Goal: Information Seeking & Learning: Learn about a topic

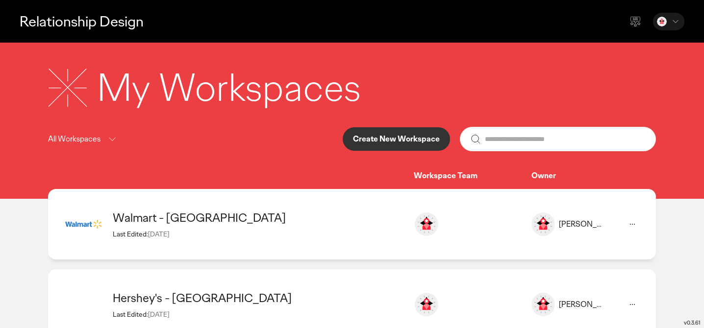
scroll to position [160, 0]
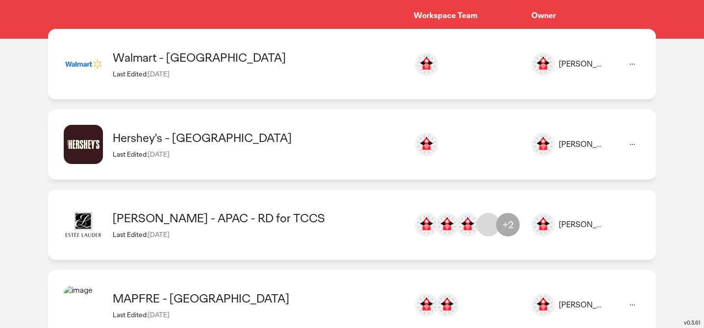
click at [166, 62] on div "Walmart - [GEOGRAPHIC_DATA]" at bounding box center [258, 57] width 291 height 15
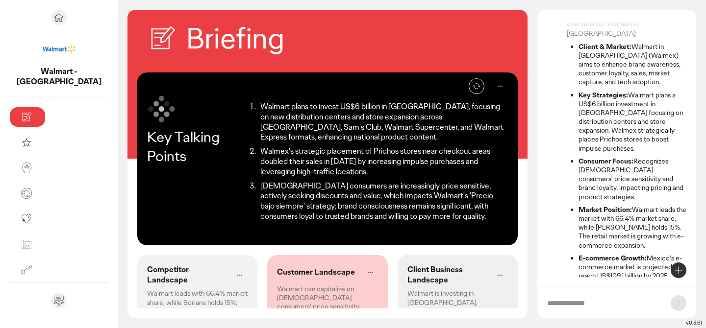
scroll to position [112, 0]
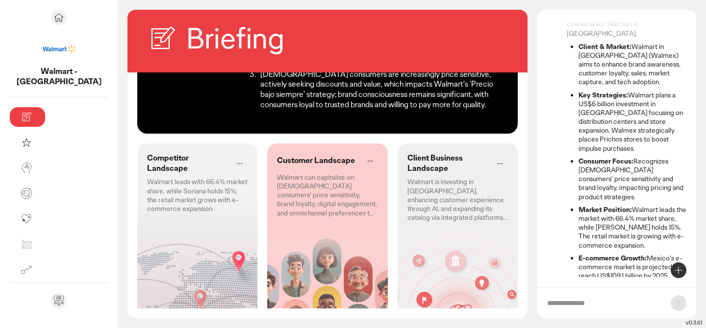
click at [148, 177] on p "Walmart leads with 66.4% market share, while Soriana holds 15%; the retail mark…" at bounding box center [197, 195] width 101 height 36
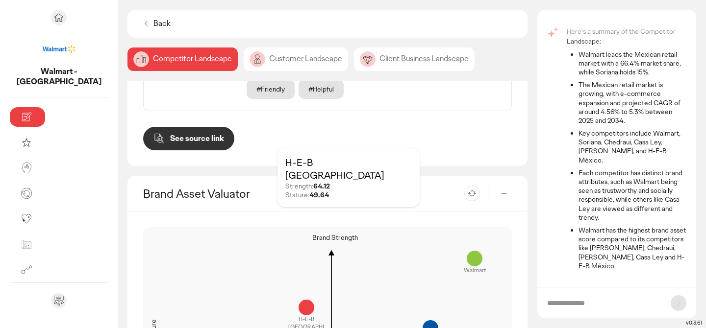
scroll to position [890, 0]
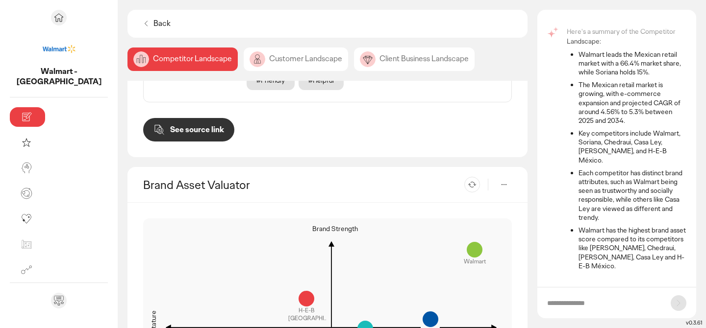
click at [252, 57] on div "Customer Landscape" at bounding box center [296, 60] width 104 height 24
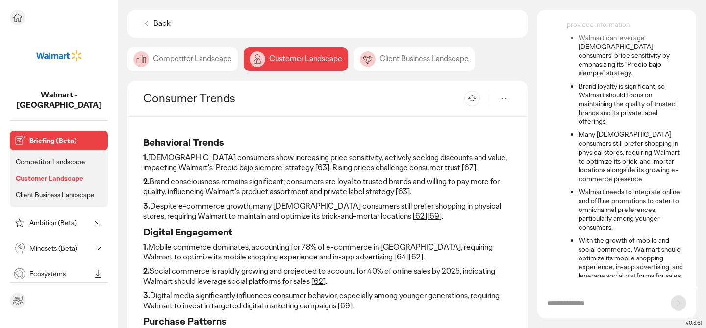
click at [62, 137] on p "Briefing (Beta)" at bounding box center [66, 140] width 75 height 7
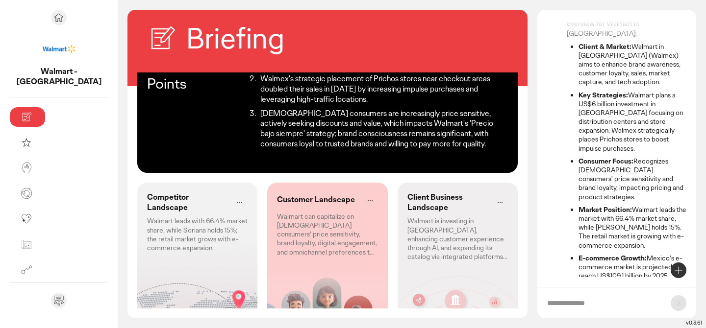
scroll to position [79, 0]
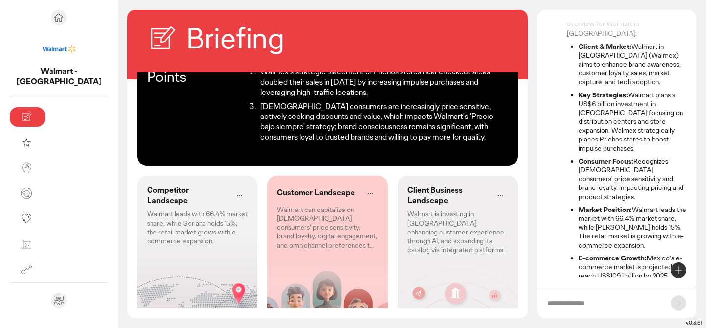
click at [447, 210] on p "Walmart is investing in [GEOGRAPHIC_DATA], enhancing customer experience throug…" at bounding box center [457, 232] width 101 height 45
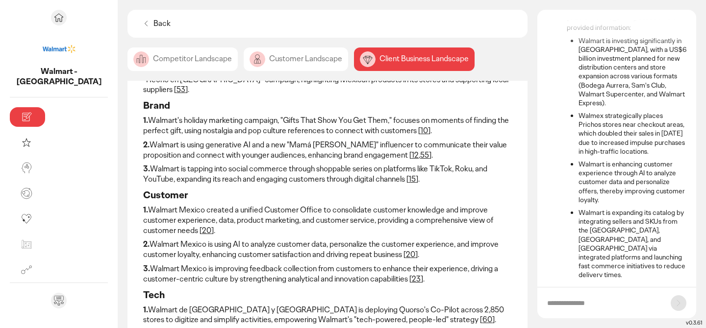
scroll to position [137, 0]
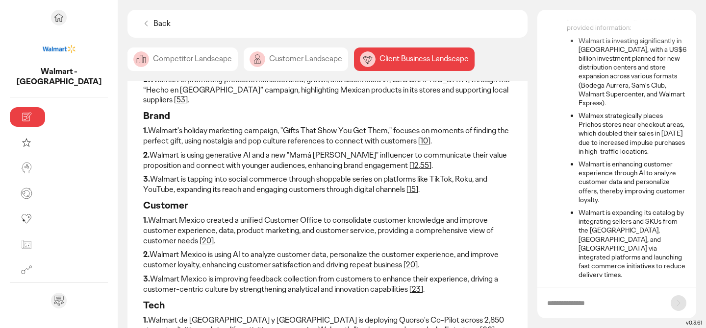
click at [138, 65] on div "Competitor Landscape" at bounding box center [182, 60] width 110 height 24
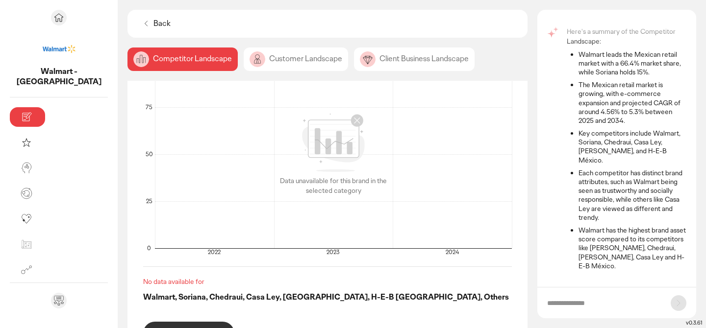
scroll to position [64, 0]
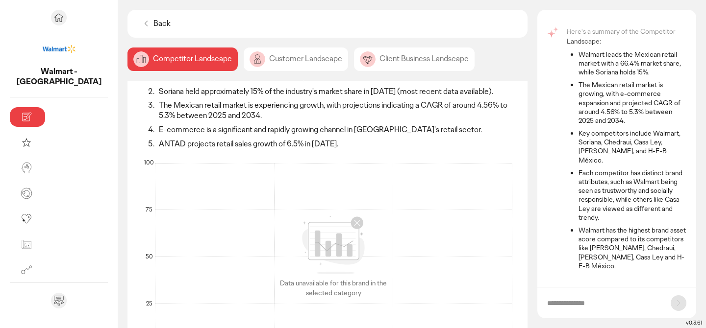
click at [244, 66] on div "Customer Landscape" at bounding box center [296, 60] width 104 height 24
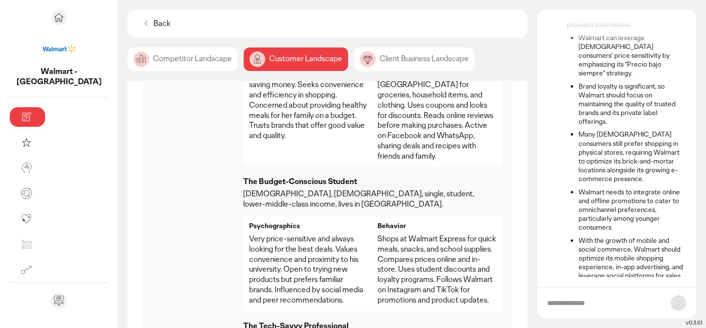
scroll to position [555, 0]
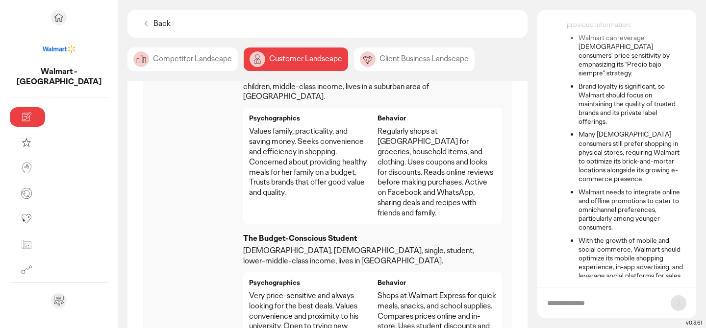
click at [243, 234] on p "The Budget-Conscious Student" at bounding box center [364, 239] width 243 height 10
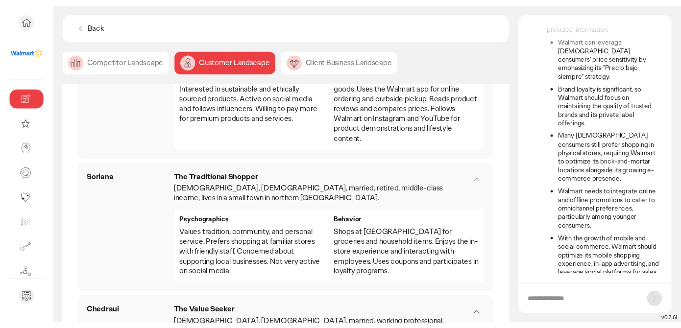
scroll to position [893, 0]
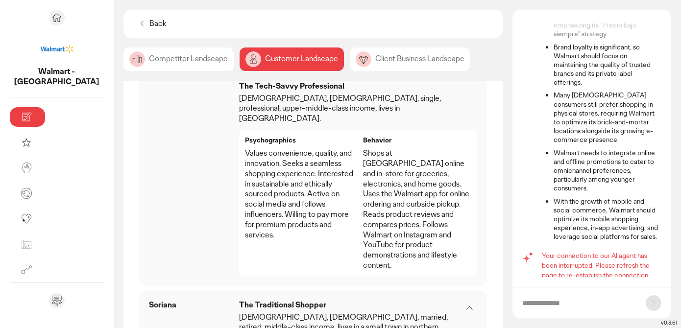
scroll to position [121, 0]
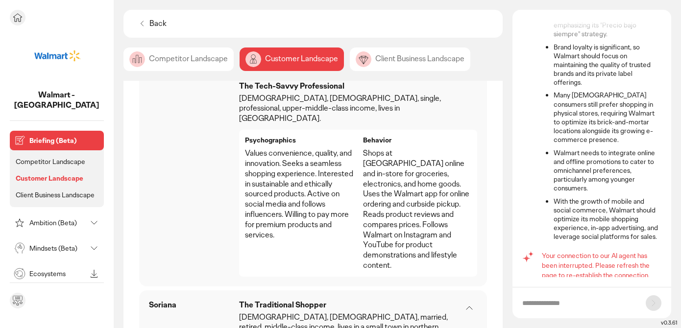
click at [30, 220] on p "Ambition (Beta)" at bounding box center [57, 223] width 57 height 7
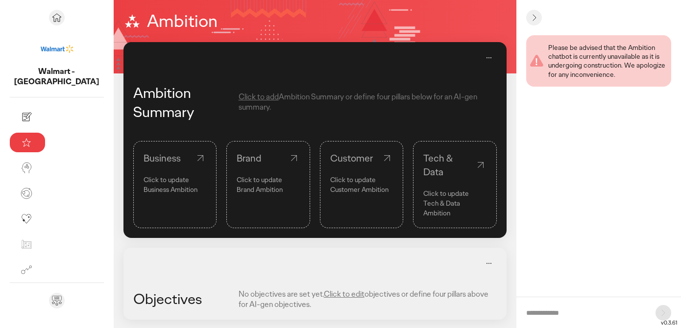
click at [436, 199] on p "Tech & Data Ambition" at bounding box center [455, 209] width 63 height 20
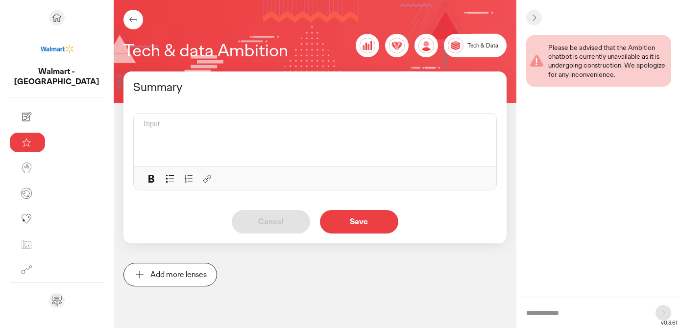
click at [264, 125] on p at bounding box center [315, 125] width 343 height 10
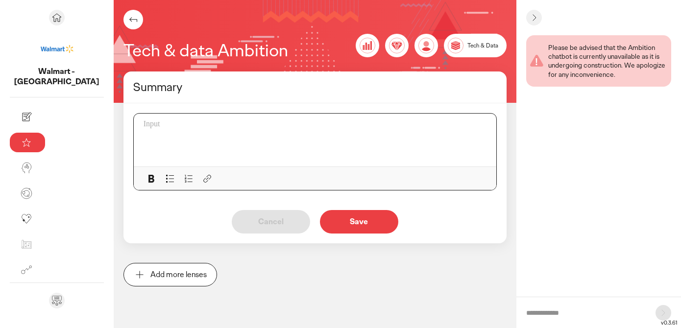
click at [201, 180] on icon at bounding box center [207, 179] width 12 height 12
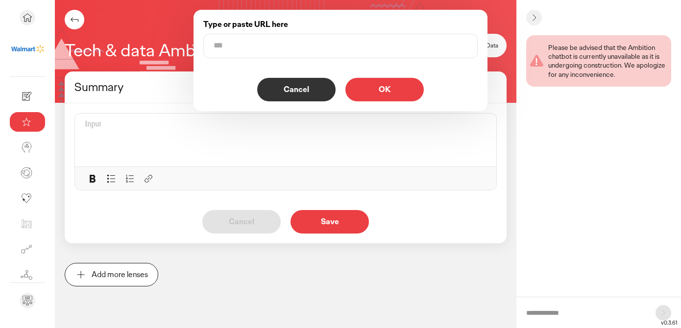
click at [317, 87] on p "Cancel" at bounding box center [297, 90] width 58 height 8
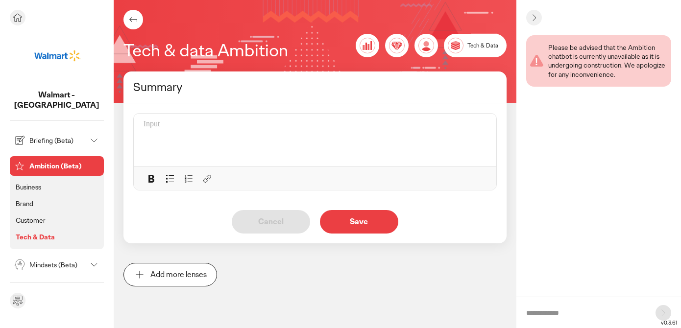
click at [36, 262] on p "Mindsets (Beta)" at bounding box center [57, 265] width 57 height 7
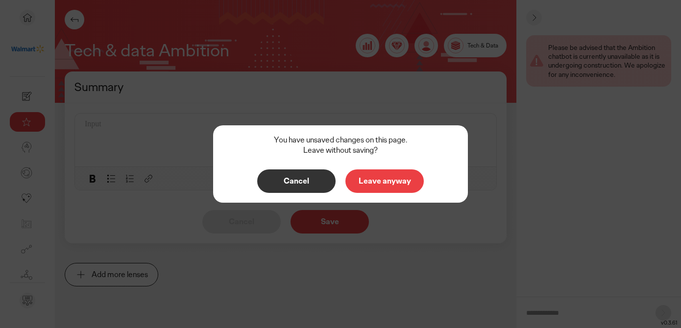
click at [360, 182] on p "Leave anyway" at bounding box center [385, 181] width 58 height 8
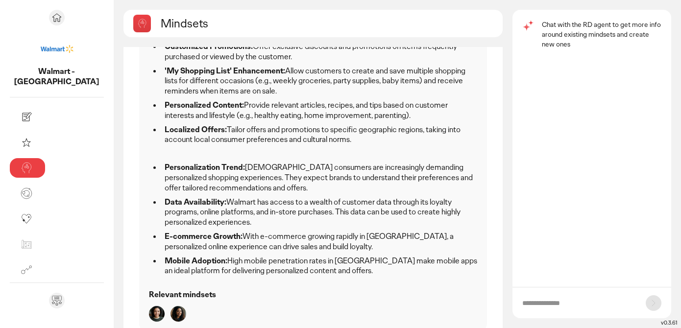
scroll to position [237, 0]
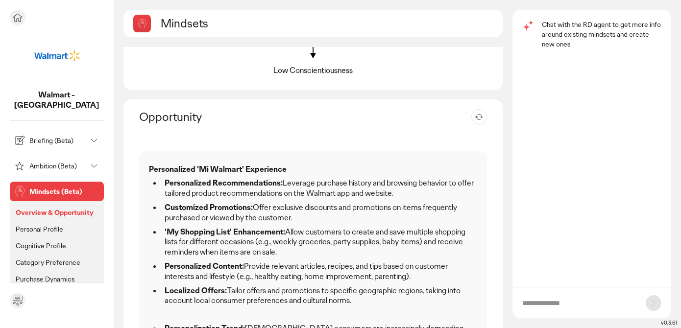
click at [52, 160] on div "Ambition (Beta)" at bounding box center [49, 166] width 75 height 16
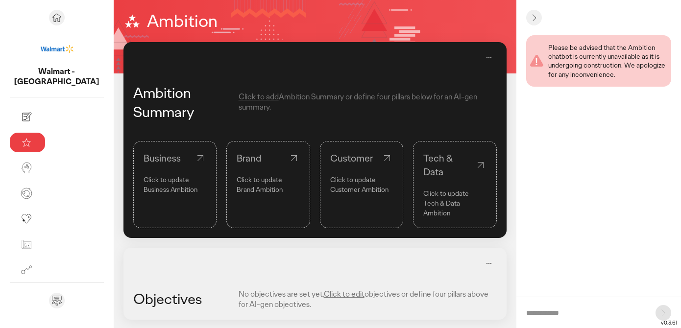
click at [436, 162] on div "Tech & Data" at bounding box center [455, 164] width 63 height 27
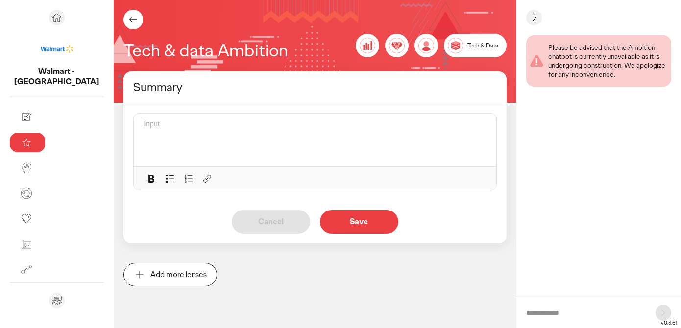
click at [201, 177] on icon at bounding box center [207, 179] width 12 height 12
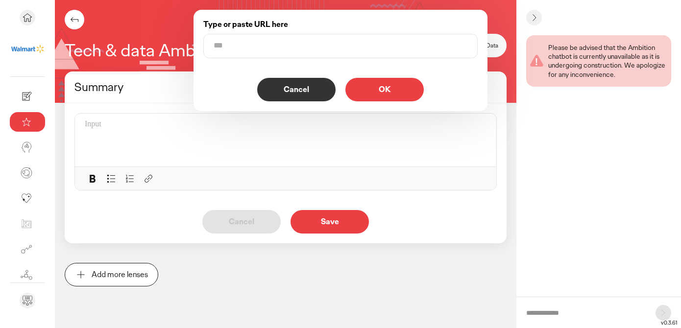
click at [298, 94] on p "Cancel" at bounding box center [297, 90] width 58 height 8
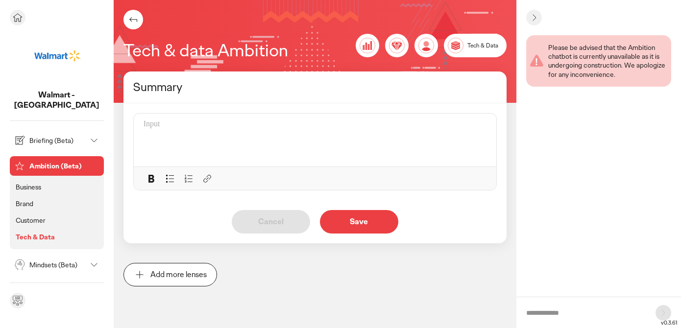
click at [33, 216] on p "Customer" at bounding box center [31, 220] width 30 height 9
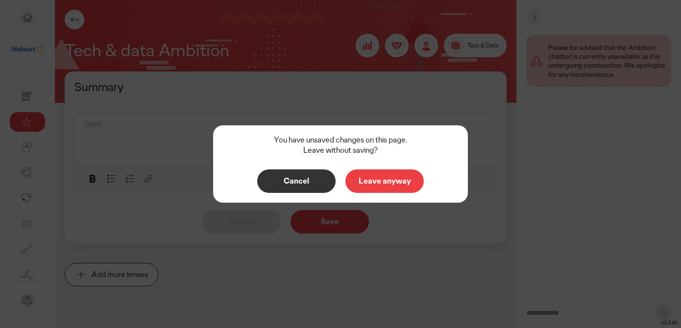
click at [375, 187] on button "Leave anyway" at bounding box center [385, 182] width 78 height 24
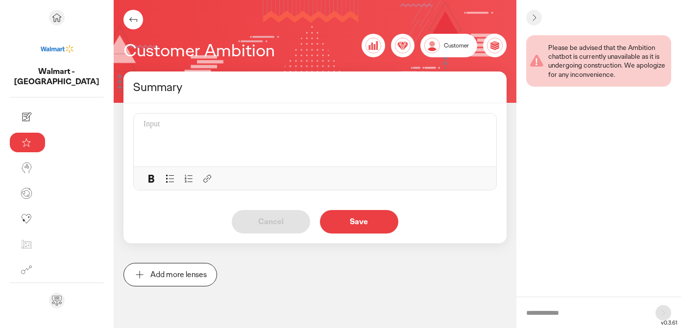
click at [460, 45] on span "Customer" at bounding box center [456, 46] width 25 height 8
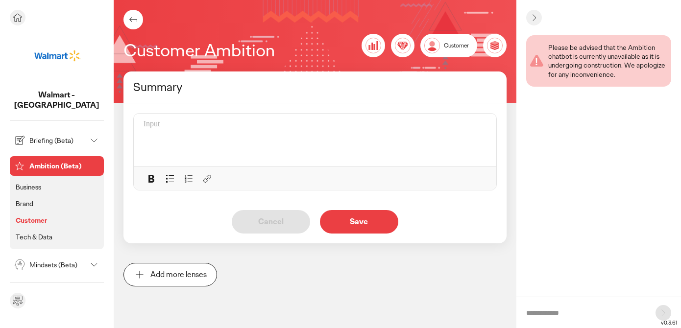
click at [34, 262] on p "Mindsets (Beta)" at bounding box center [57, 265] width 57 height 7
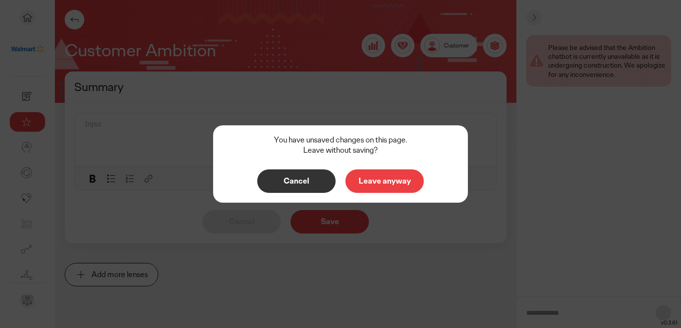
click at [371, 185] on p "Leave anyway" at bounding box center [385, 181] width 58 height 8
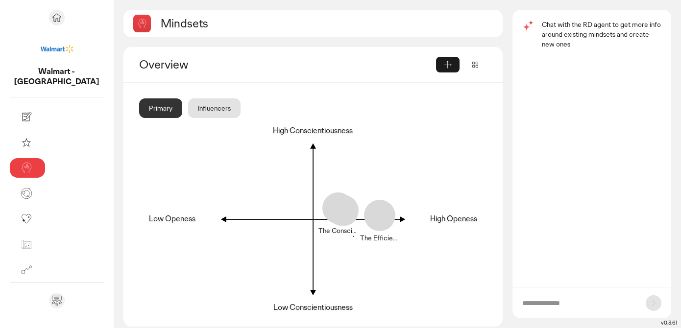
click at [188, 110] on div "Influencers" at bounding box center [214, 109] width 52 height 20
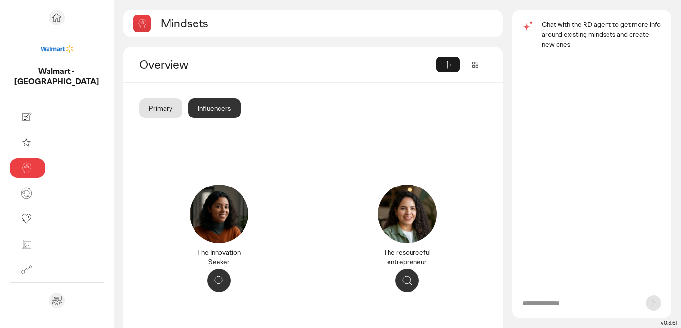
click at [139, 104] on div "Primary" at bounding box center [160, 109] width 43 height 20
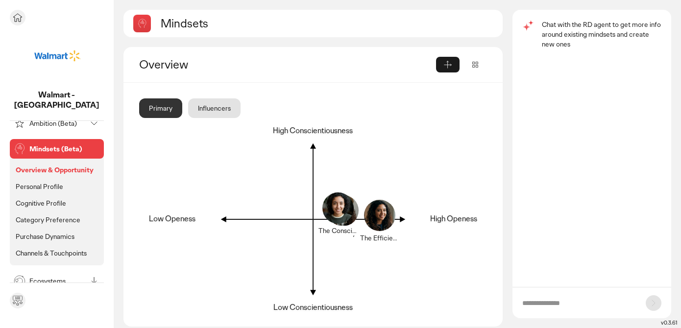
scroll to position [97, 0]
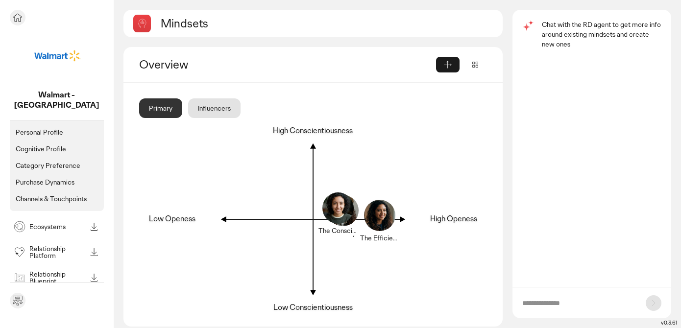
click at [48, 224] on p "Ecosystems" at bounding box center [57, 227] width 57 height 7
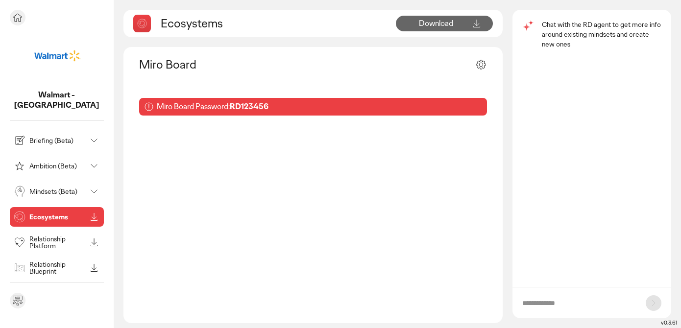
click at [51, 188] on p "Mindsets (Beta)" at bounding box center [57, 191] width 57 height 7
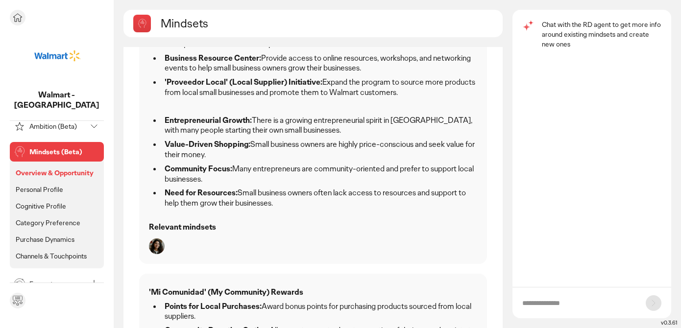
scroll to position [44, 0]
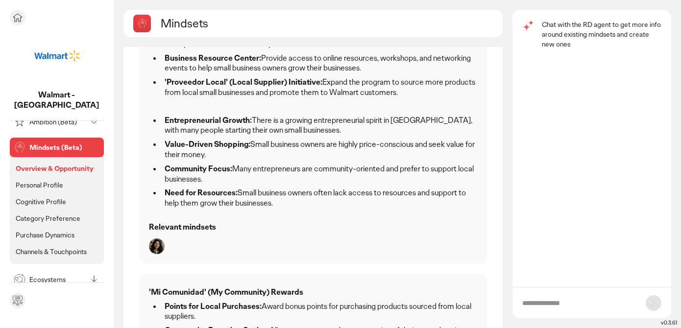
click at [51, 248] on p "Channels & Touchpoints" at bounding box center [51, 252] width 71 height 9
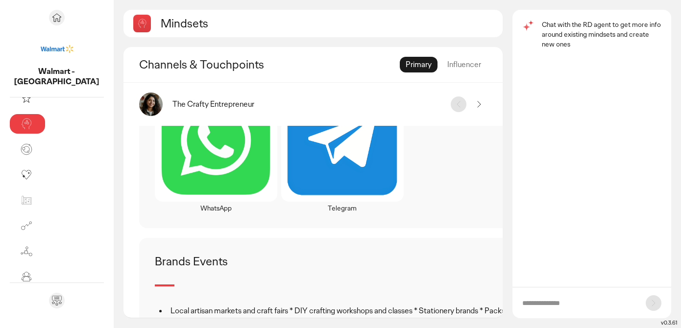
scroll to position [1260, 0]
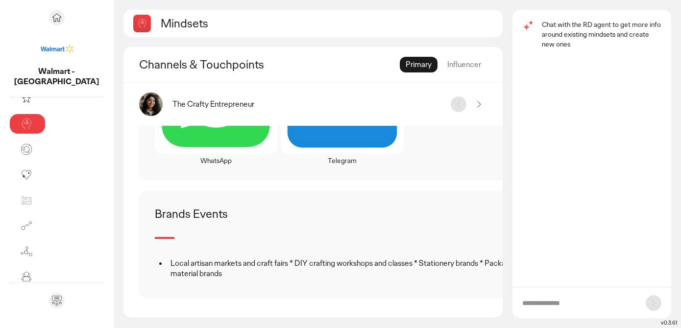
click at [168, 268] on li "Local artisan markets and craft fairs * DIY crafting workshops and classes * St…" at bounding box center [349, 269] width 363 height 21
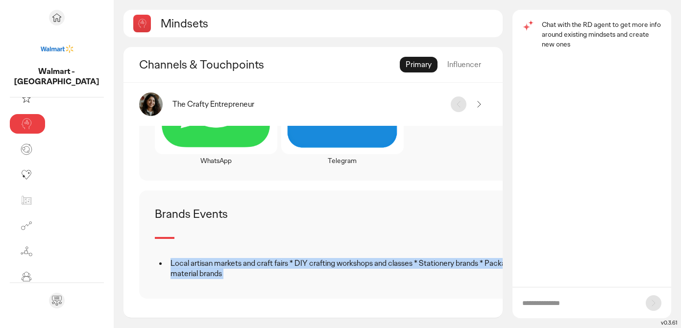
click at [168, 268] on li "Local artisan markets and craft fairs * DIY crafting workshops and classes * St…" at bounding box center [349, 269] width 363 height 21
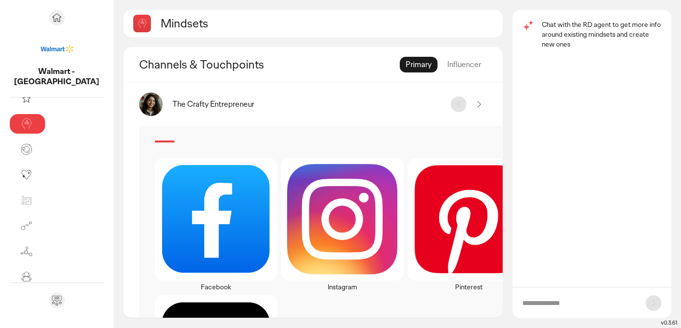
scroll to position [37, 0]
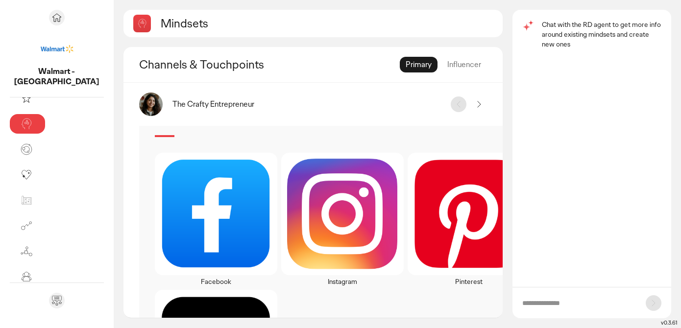
click at [178, 199] on img at bounding box center [216, 214] width 111 height 111
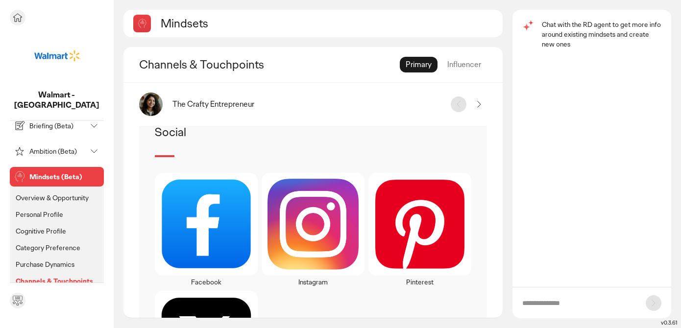
scroll to position [0, 0]
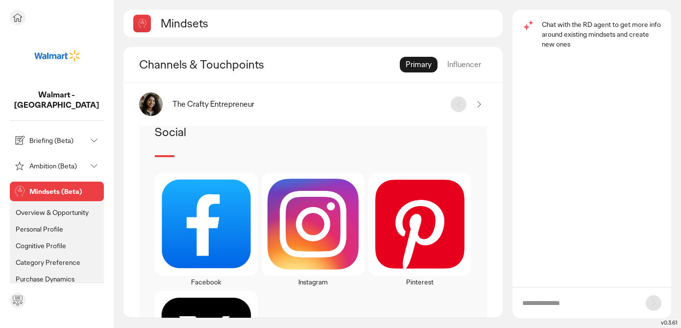
click at [55, 137] on p "Briefing (Beta)" at bounding box center [57, 140] width 57 height 7
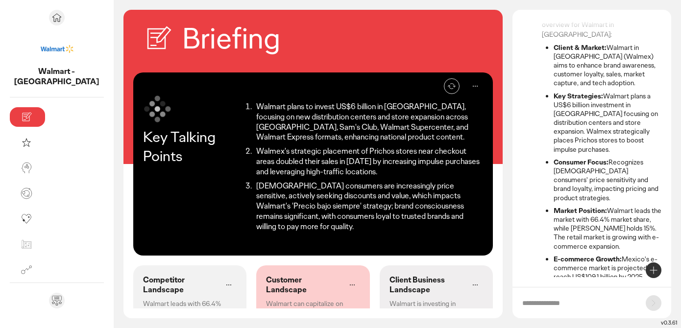
scroll to position [63, 0]
click at [259, 181] on li "[DEMOGRAPHIC_DATA] consumers are increasingly price sensitive, actively seeking…" at bounding box center [368, 206] width 230 height 51
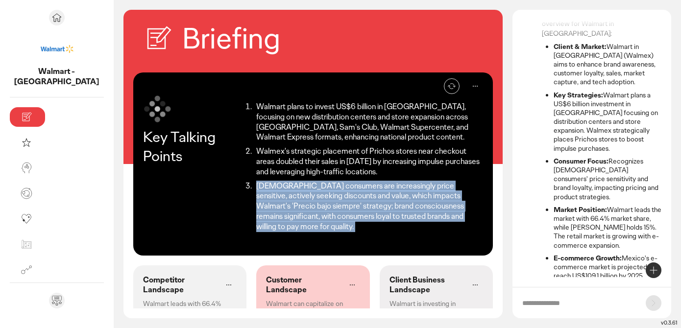
click at [259, 181] on li "[DEMOGRAPHIC_DATA] consumers are increasingly price sensitive, actively seeking…" at bounding box center [368, 206] width 230 height 51
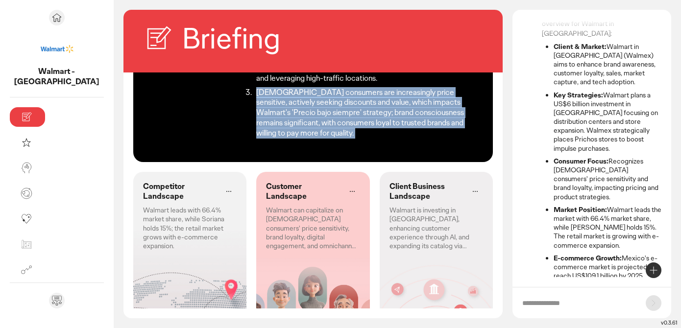
scroll to position [122, 0]
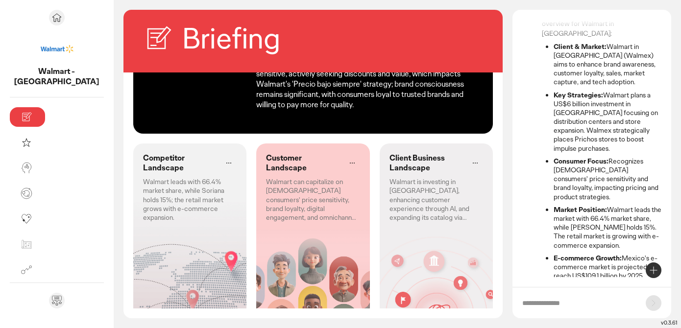
click at [149, 177] on p "Walmart leads with 66.4% market share, while Soriana holds 15%; the retail mark…" at bounding box center [190, 199] width 94 height 45
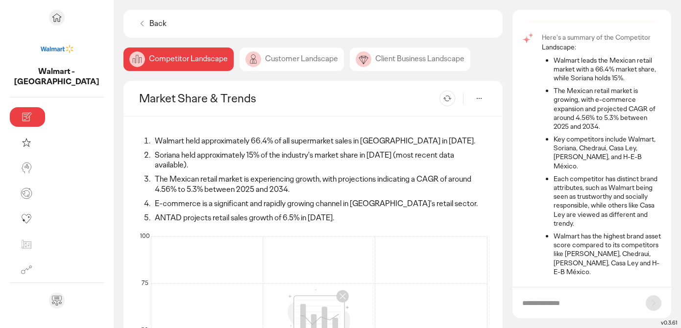
scroll to position [46, 0]
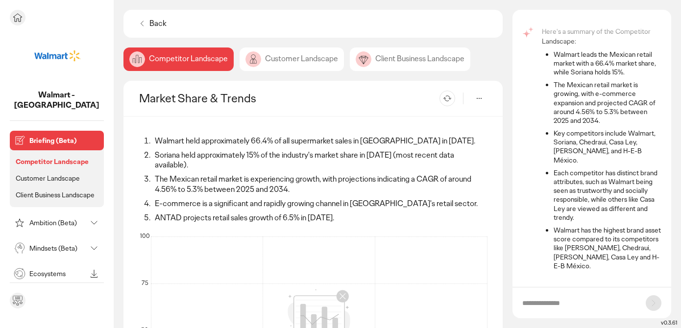
click at [48, 174] on p "Customer Landscape" at bounding box center [48, 178] width 64 height 9
